Goal: Obtain resource: Download file/media

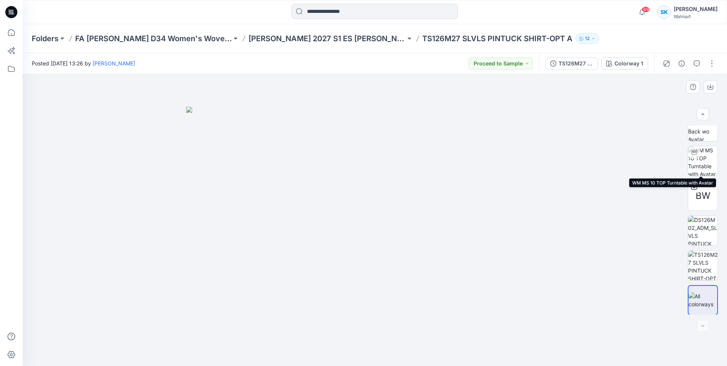
scroll to position [85, 0]
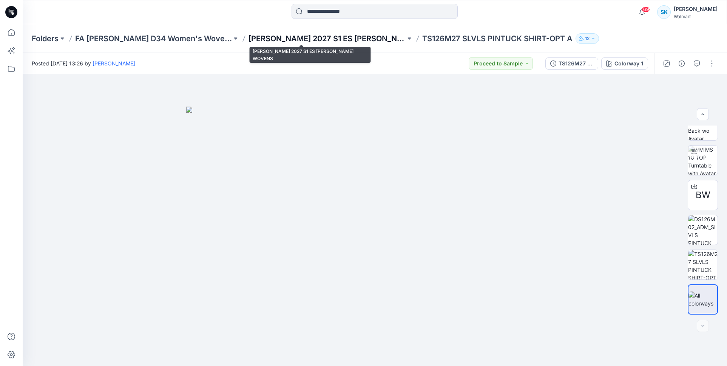
click at [302, 38] on p "[PERSON_NAME] 2027 S1 ES [PERSON_NAME] WOVENS" at bounding box center [327, 38] width 157 height 11
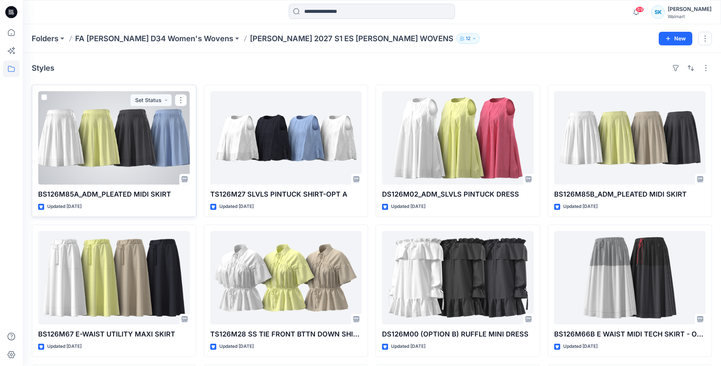
click at [149, 142] on div at bounding box center [114, 137] width 152 height 93
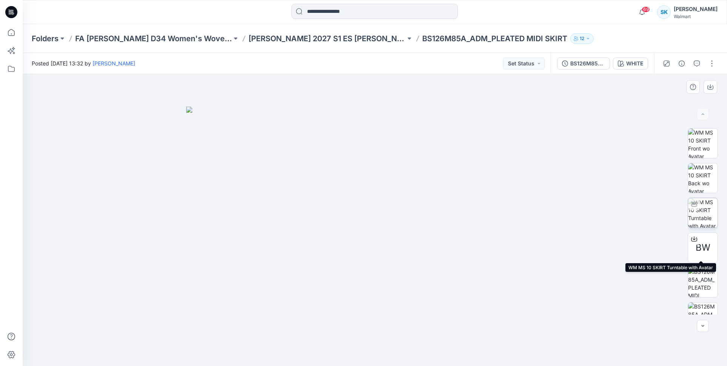
scroll to position [85, 0]
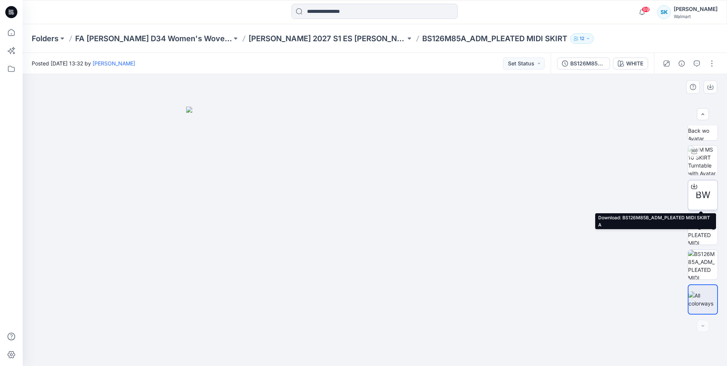
click at [693, 187] on icon at bounding box center [694, 186] width 6 height 6
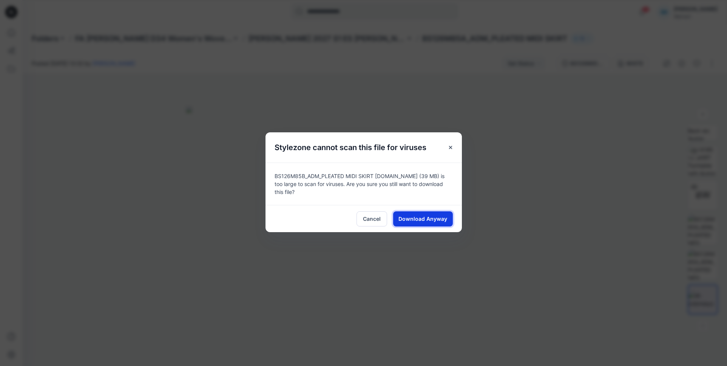
click at [420, 215] on span "Download Anyway" at bounding box center [422, 219] width 49 height 8
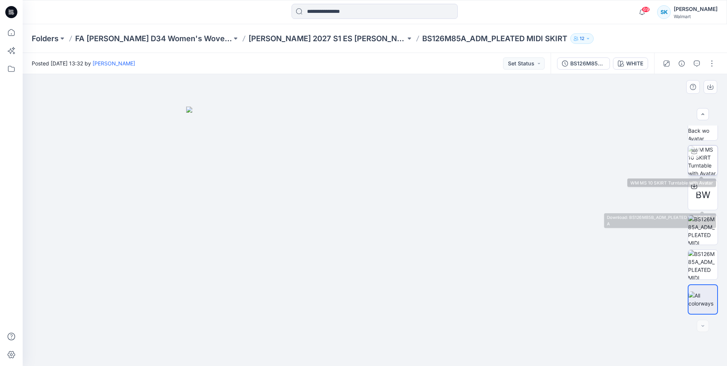
click at [701, 161] on img at bounding box center [702, 159] width 29 height 29
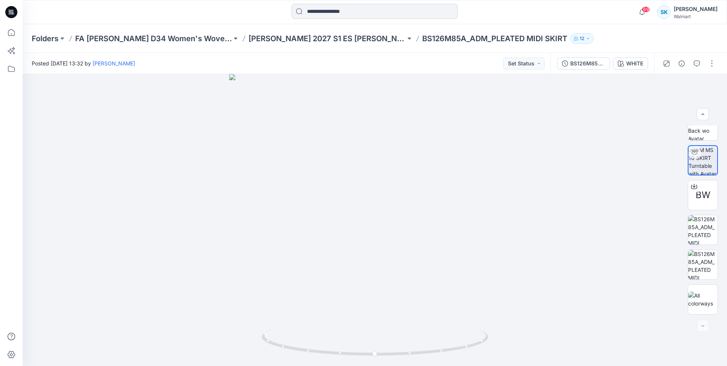
click at [335, 10] on input at bounding box center [375, 11] width 166 height 15
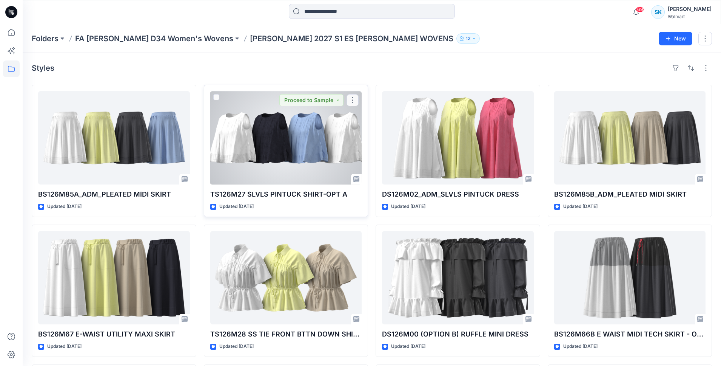
scroll to position [8, 0]
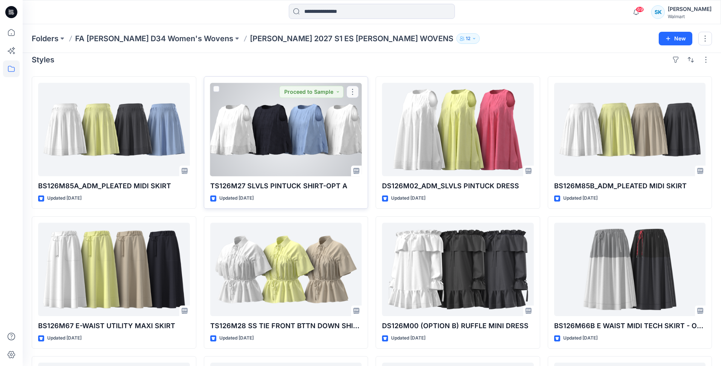
click at [317, 149] on div at bounding box center [286, 129] width 152 height 93
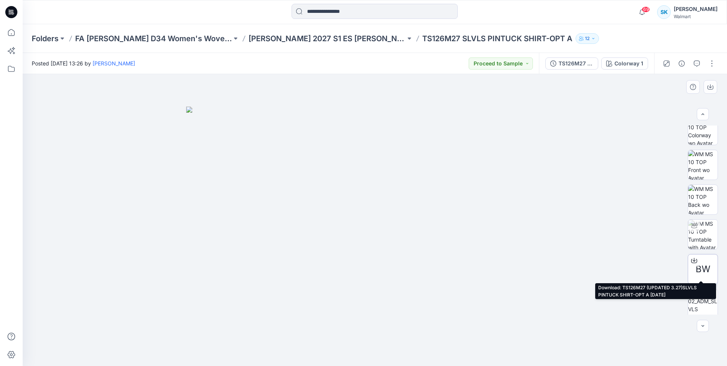
scroll to position [15, 0]
click at [693, 256] on icon at bounding box center [694, 255] width 6 height 6
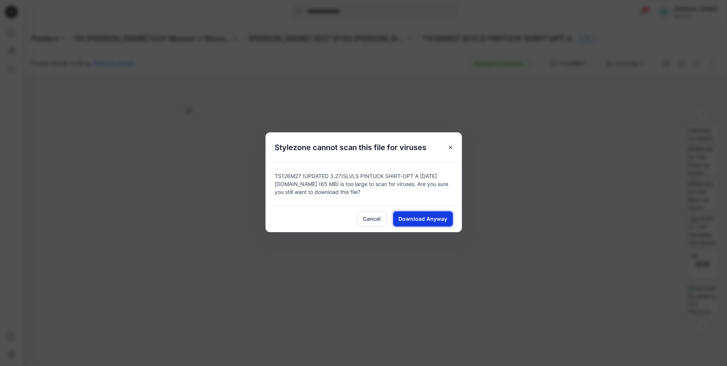
click at [439, 216] on span "Download Anyway" at bounding box center [422, 219] width 49 height 8
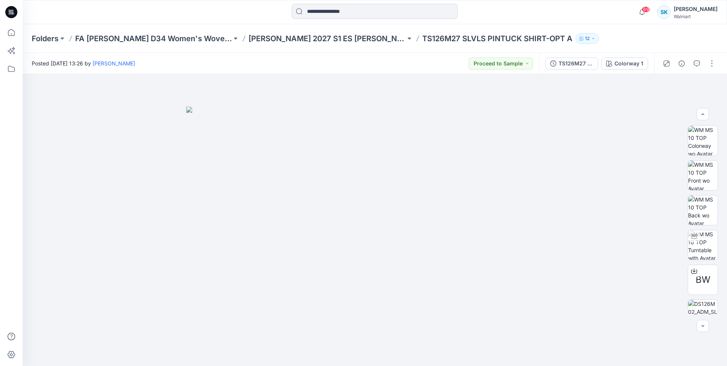
scroll to position [15, 0]
click at [246, 8] on div at bounding box center [375, 12] width 352 height 17
click at [247, 12] on div at bounding box center [375, 12] width 352 height 17
click at [251, 11] on div at bounding box center [375, 12] width 352 height 17
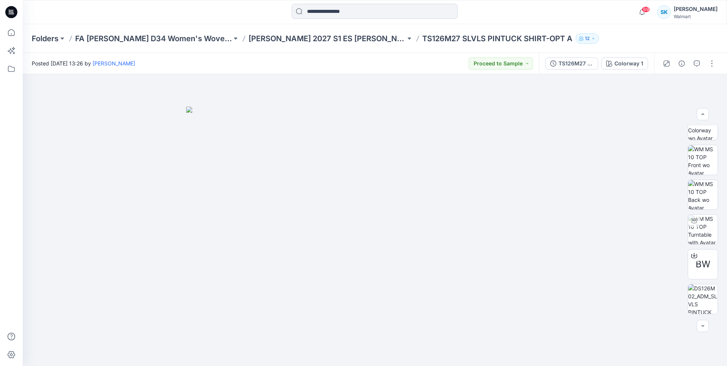
click at [251, 11] on div at bounding box center [375, 12] width 352 height 17
click at [253, 11] on div at bounding box center [375, 12] width 352 height 17
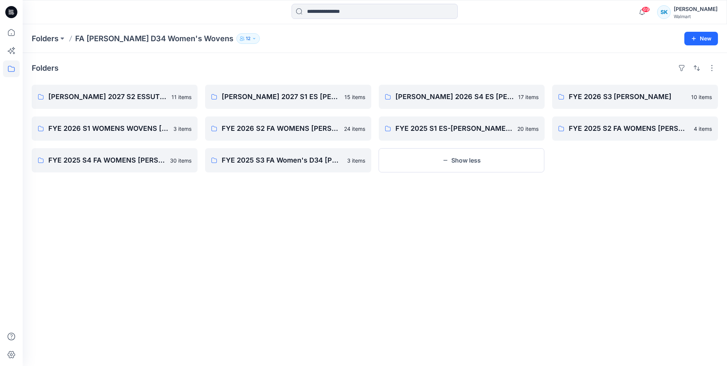
click at [485, 74] on div "Folders FYE FA 2027 S2 ESSUTTON MISSY WOVENS 11 items FYE 2026 S1 WOMENS WOVENS…" at bounding box center [375, 209] width 704 height 313
click at [481, 73] on div "Folders" at bounding box center [375, 68] width 686 height 12
click at [438, 69] on div "Folders" at bounding box center [375, 68] width 686 height 12
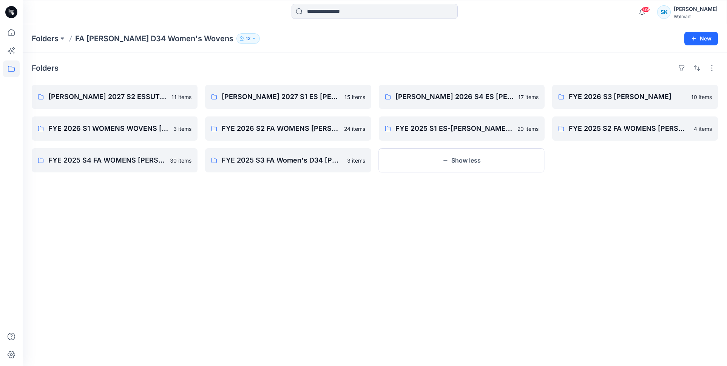
click at [438, 71] on div "Folders" at bounding box center [375, 68] width 686 height 12
click at [438, 69] on div "Folders" at bounding box center [375, 68] width 686 height 12
click at [439, 71] on div "Folders" at bounding box center [375, 68] width 686 height 12
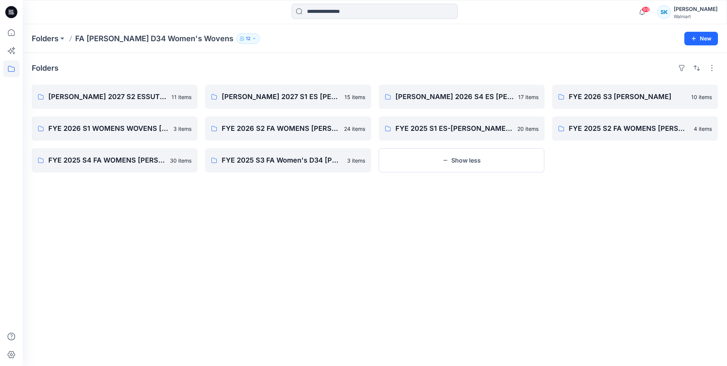
click at [440, 70] on div "Folders" at bounding box center [375, 68] width 686 height 12
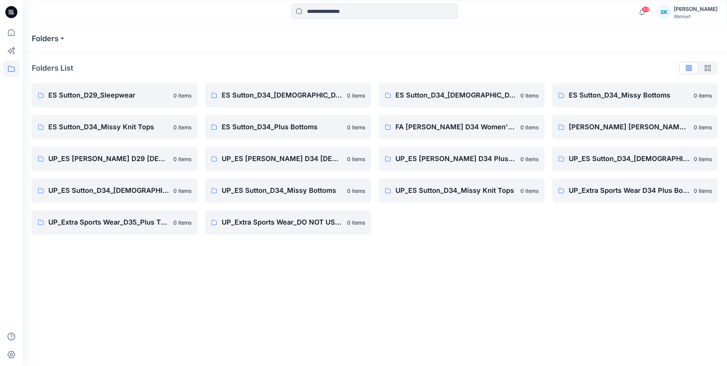
click at [470, 51] on div "Folders" at bounding box center [375, 38] width 704 height 29
click at [363, 9] on input at bounding box center [375, 11] width 166 height 15
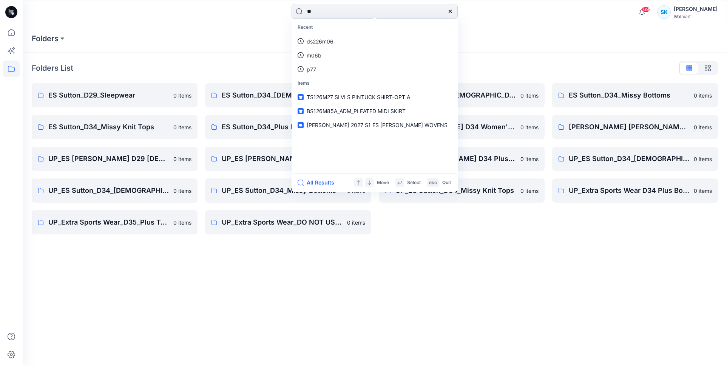
type input "***"
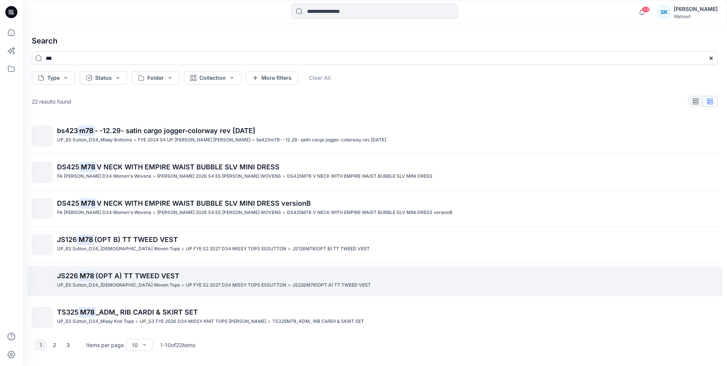
click at [162, 274] on span "(OPT A) TT TWEED VEST" at bounding box center [138, 276] width 84 height 8
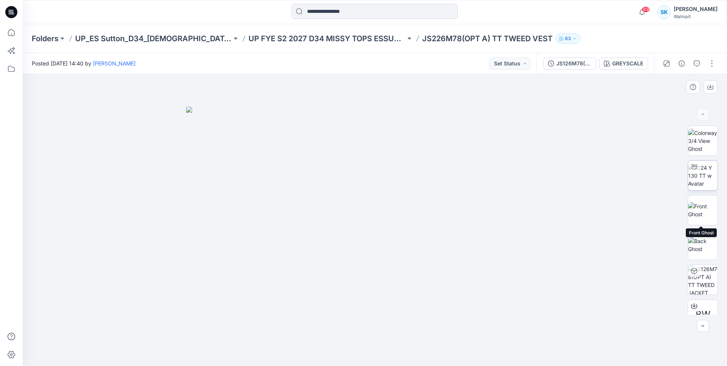
click at [703, 180] on img at bounding box center [702, 176] width 29 height 24
click at [696, 211] on img at bounding box center [702, 210] width 29 height 16
click at [704, 179] on img at bounding box center [702, 176] width 29 height 24
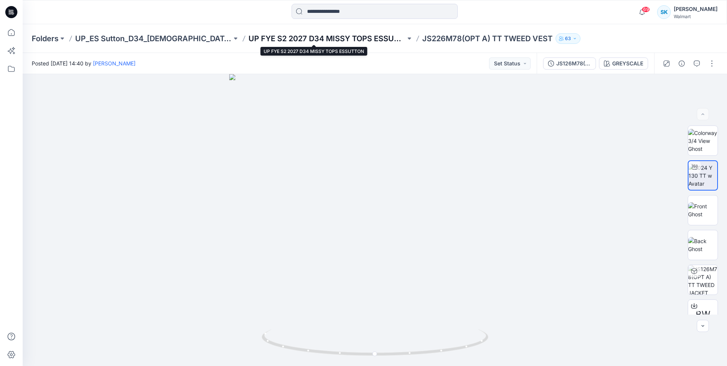
click at [349, 41] on p "UP FYE S2 2027 D34 MISSY TOPS ESSUTTON" at bounding box center [327, 38] width 157 height 11
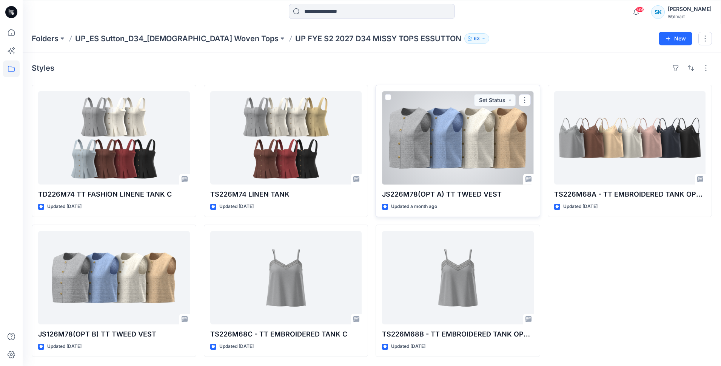
click at [471, 140] on div at bounding box center [458, 137] width 152 height 93
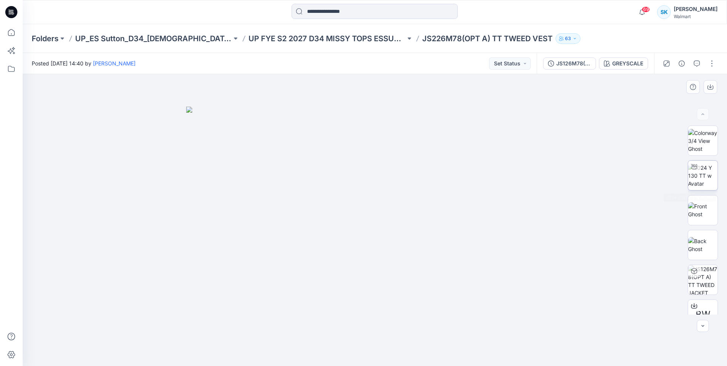
click at [701, 178] on img at bounding box center [702, 176] width 29 height 24
drag, startPoint x: 392, startPoint y: 353, endPoint x: 409, endPoint y: 334, distance: 25.4
click at [419, 348] on icon at bounding box center [376, 343] width 228 height 28
drag, startPoint x: 392, startPoint y: 354, endPoint x: 395, endPoint y: 352, distance: 4.1
click at [395, 352] on icon at bounding box center [376, 343] width 228 height 28
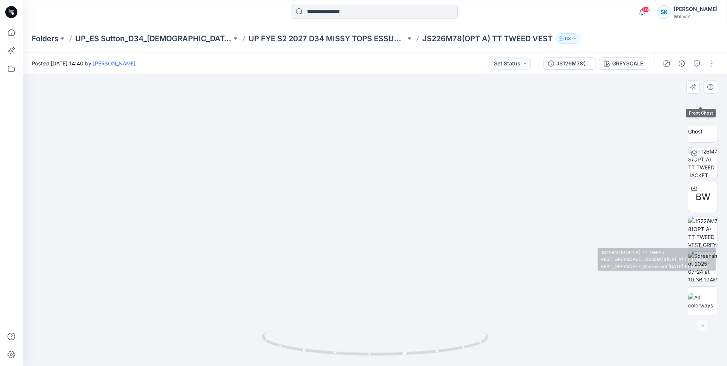
scroll to position [119, 0]
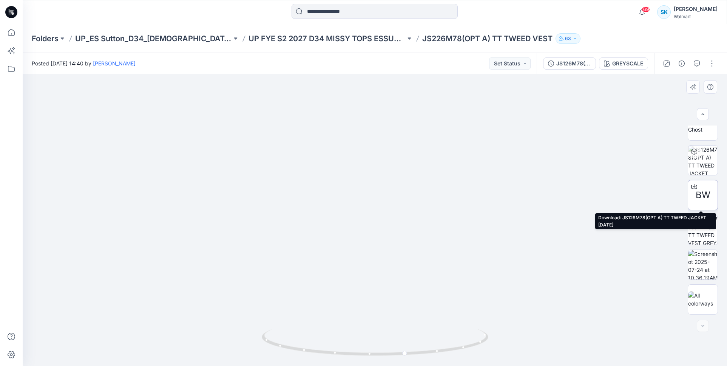
click at [694, 186] on icon at bounding box center [694, 186] width 6 height 6
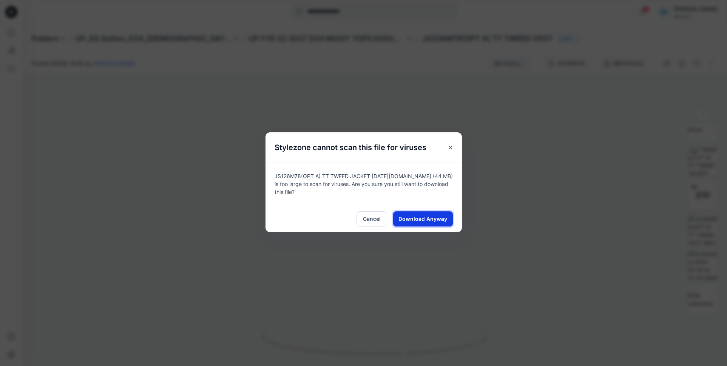
click at [446, 216] on span "Download Anyway" at bounding box center [422, 219] width 49 height 8
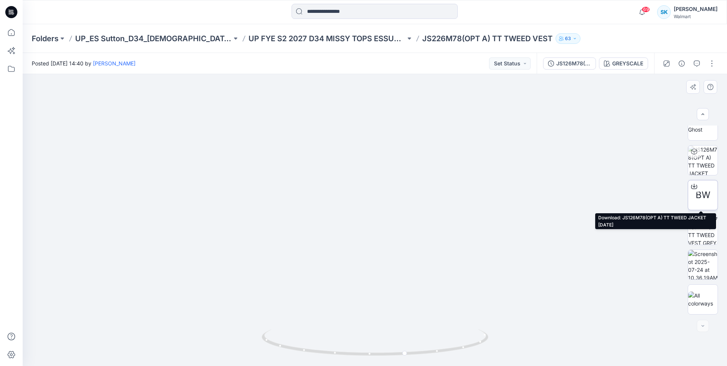
scroll to position [0, 0]
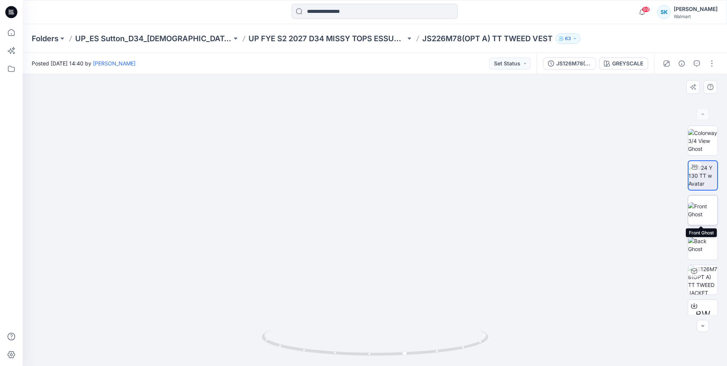
click at [697, 202] on img at bounding box center [702, 210] width 29 height 16
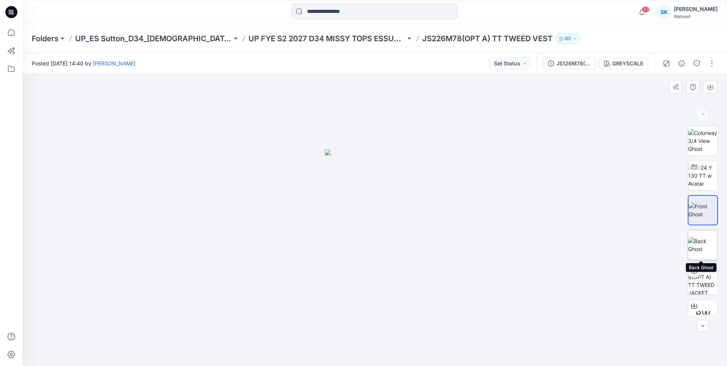
click at [707, 241] on img at bounding box center [702, 245] width 29 height 16
click at [704, 204] on img at bounding box center [702, 210] width 29 height 16
click at [707, 165] on img at bounding box center [702, 176] width 29 height 24
click at [704, 216] on img at bounding box center [702, 210] width 29 height 16
click at [351, 63] on div "Posted Thursday, July 24, 2025 14:40 by Sarah Keep Set Status" at bounding box center [280, 63] width 514 height 21
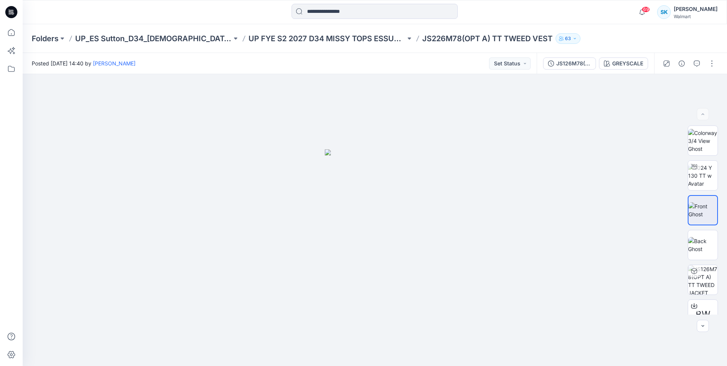
click at [351, 62] on div "Posted Thursday, July 24, 2025 14:40 by Sarah Keep Set Status" at bounding box center [280, 63] width 514 height 21
click at [351, 63] on div "Posted Thursday, July 24, 2025 14:40 by Sarah Keep Set Status" at bounding box center [280, 63] width 514 height 21
click at [284, 59] on div "Posted Thursday, July 24, 2025 14:40 by Sarah Keep Set Status" at bounding box center [280, 63] width 514 height 21
click at [283, 61] on div "Posted Thursday, July 24, 2025 14:40 by Sarah Keep Set Status" at bounding box center [280, 63] width 514 height 21
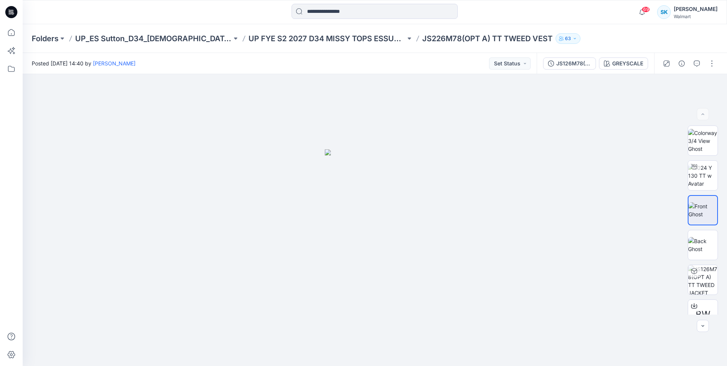
click at [283, 60] on div "Posted Thursday, July 24, 2025 14:40 by Sarah Keep Set Status" at bounding box center [280, 63] width 514 height 21
click at [266, 59] on div "Posted Thursday, July 24, 2025 14:40 by Sarah Keep Set Status" at bounding box center [280, 63] width 514 height 21
click at [265, 59] on div "Posted Thursday, July 24, 2025 14:40 by Sarah Keep Set Status" at bounding box center [280, 63] width 514 height 21
click at [267, 59] on div "Posted Thursday, July 24, 2025 14:40 by Sarah Keep Set Status" at bounding box center [280, 63] width 514 height 21
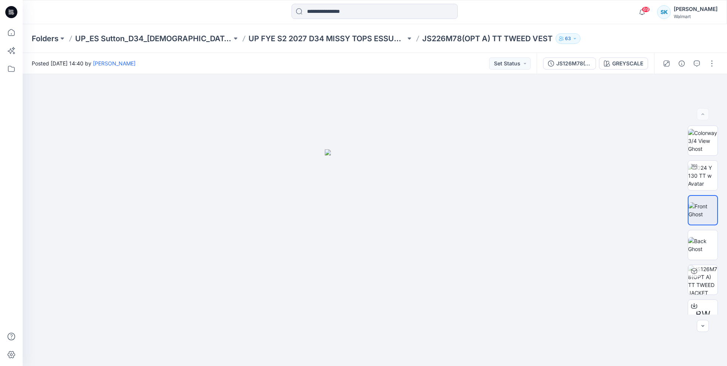
click at [267, 59] on div "Posted Thursday, July 24, 2025 14:40 by Sarah Keep Set Status" at bounding box center [280, 63] width 514 height 21
click at [267, 60] on div "Posted Thursday, July 24, 2025 14:40 by Sarah Keep Set Status" at bounding box center [280, 63] width 514 height 21
click at [268, 59] on div "Posted Thursday, July 24, 2025 14:40 by Sarah Keep Set Status" at bounding box center [280, 63] width 514 height 21
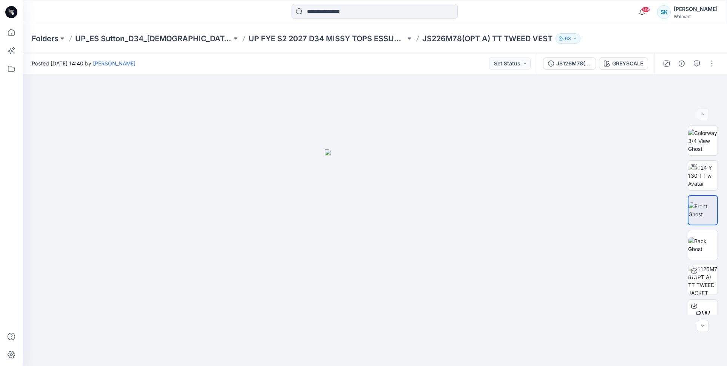
click at [268, 59] on div "Posted Thursday, July 24, 2025 14:40 by Sarah Keep Set Status" at bounding box center [280, 63] width 514 height 21
click at [287, 59] on div "Posted Thursday, July 24, 2025 14:40 by Sarah Keep Set Status" at bounding box center [280, 63] width 514 height 21
click at [287, 58] on div "Posted Thursday, July 24, 2025 14:40 by Sarah Keep Set Status" at bounding box center [280, 63] width 514 height 21
click at [286, 57] on div "Posted Thursday, July 24, 2025 14:40 by Sarah Keep Set Status" at bounding box center [280, 63] width 514 height 21
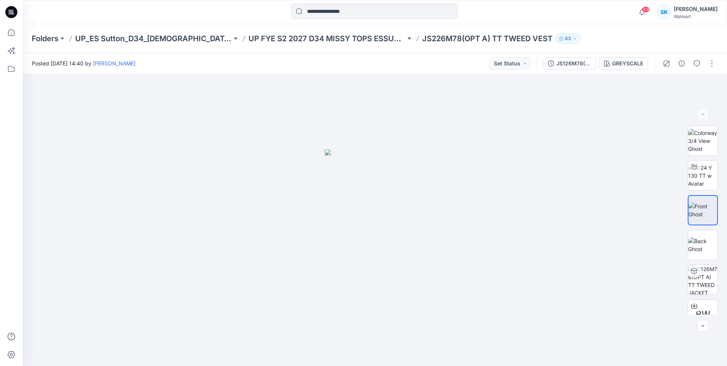
click at [286, 57] on div "Posted Thursday, July 24, 2025 14:40 by Sarah Keep Set Status" at bounding box center [280, 63] width 514 height 21
click at [284, 59] on div "Posted Thursday, July 24, 2025 14:40 by Sarah Keep Set Status" at bounding box center [280, 63] width 514 height 21
click at [279, 57] on div "Posted Thursday, July 24, 2025 14:40 by Sarah Keep Set Status" at bounding box center [280, 63] width 514 height 21
